Goal: Navigation & Orientation: Find specific page/section

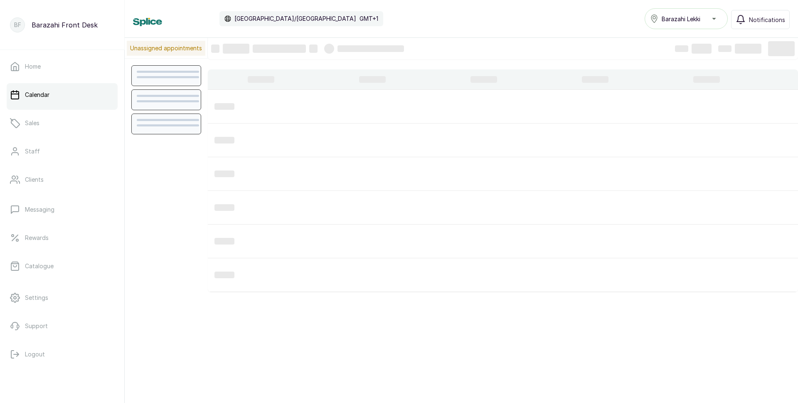
scroll to position [280, 0]
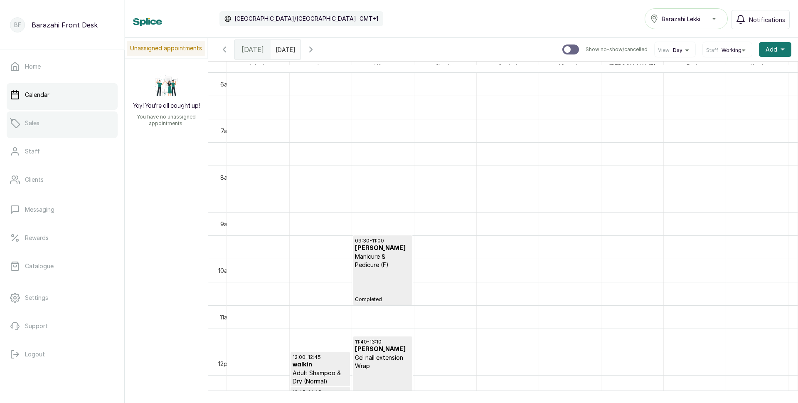
click at [39, 128] on link "Sales" at bounding box center [62, 122] width 111 height 23
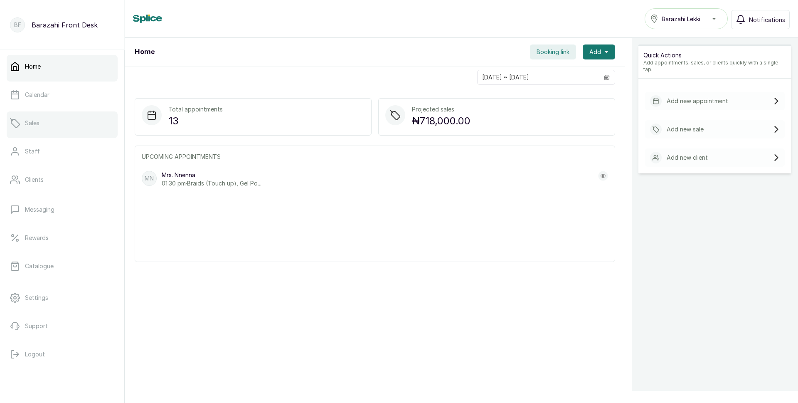
click at [48, 132] on link "Sales" at bounding box center [62, 122] width 111 height 23
click at [26, 98] on p "Calendar" at bounding box center [37, 95] width 25 height 8
